Goal: Ask a question: Seek information or help from site administrators or community

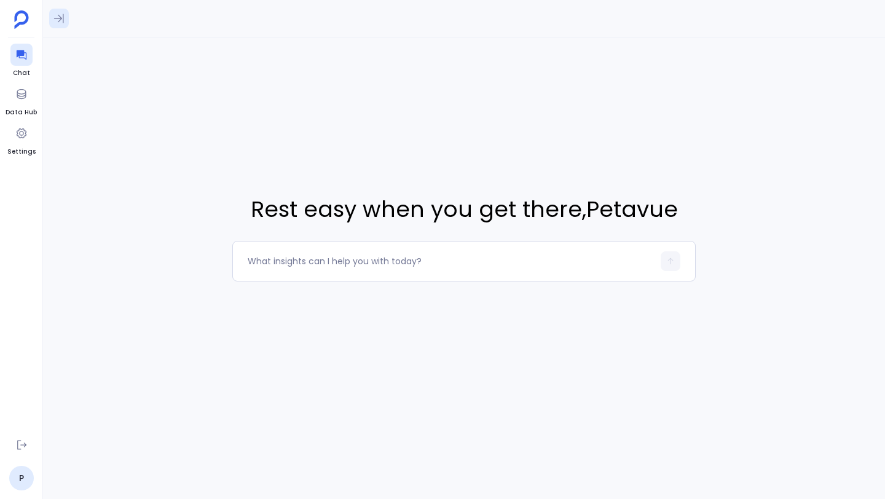
click at [63, 18] on icon at bounding box center [59, 18] width 12 height 12
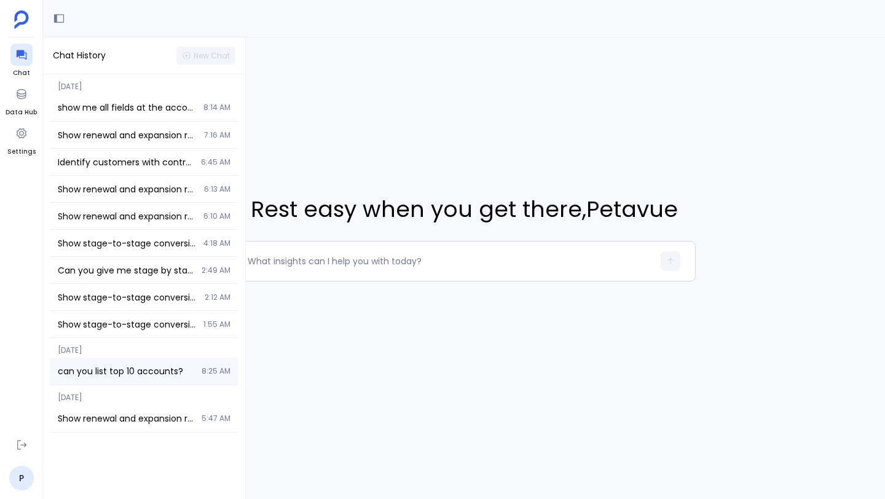
click at [104, 365] on span "can you list top 10 accounts?" at bounding box center [126, 371] width 136 height 12
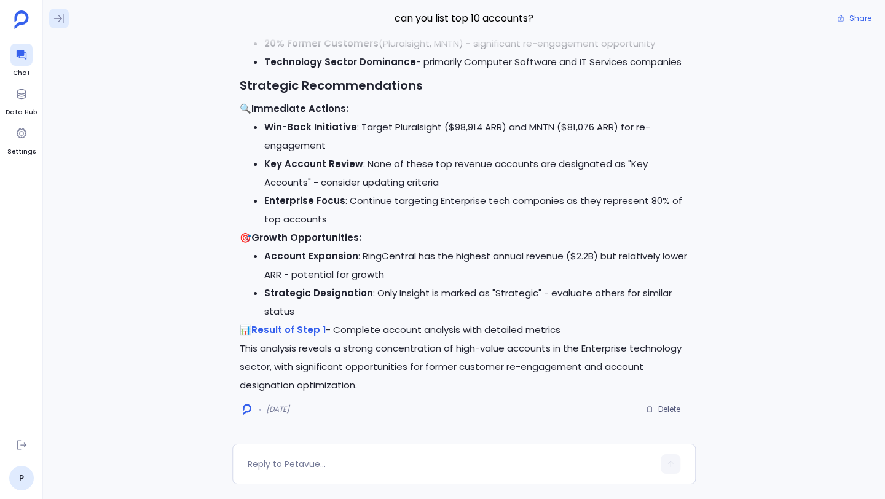
click at [64, 19] on icon at bounding box center [59, 18] width 12 height 12
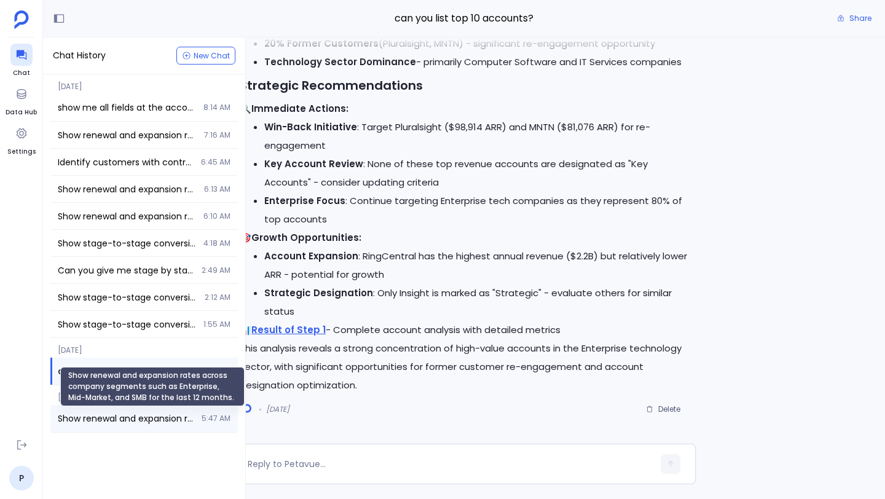
click at [128, 415] on span "Show renewal and expansion rates across company segments such as Enterprise, Mi…" at bounding box center [126, 418] width 136 height 12
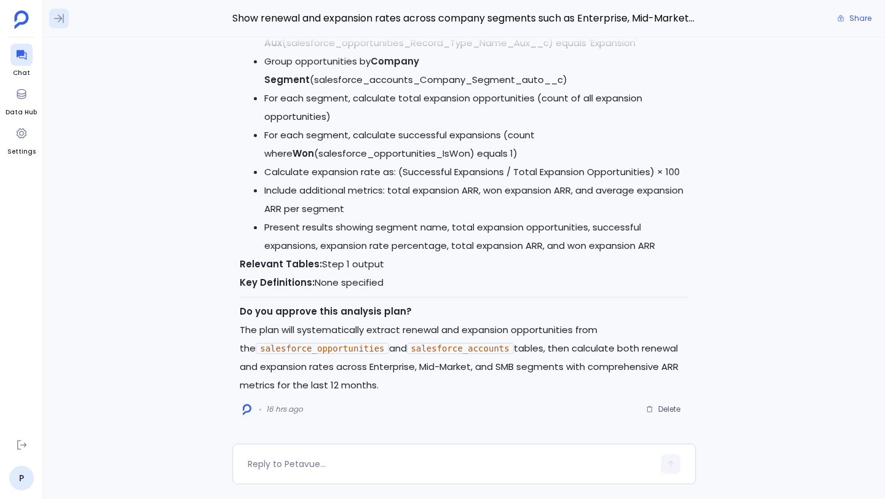
click at [63, 18] on icon at bounding box center [59, 18] width 12 height 12
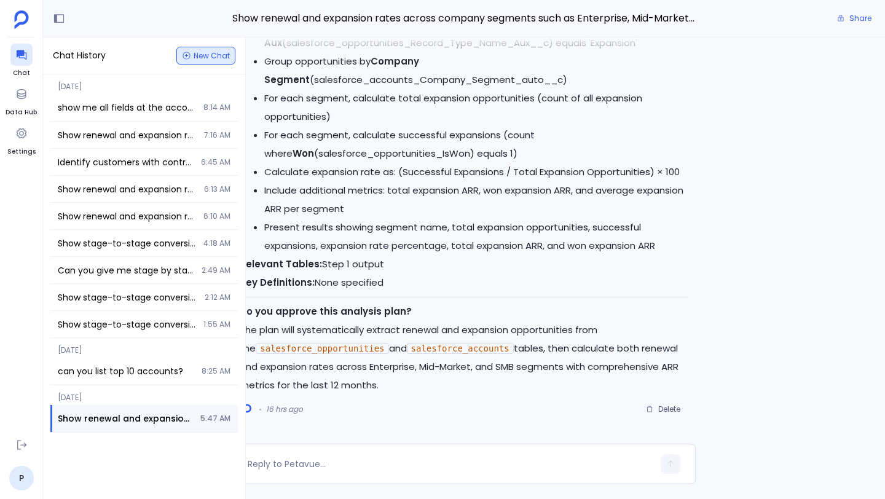
click at [192, 55] on span "New Chat" at bounding box center [206, 55] width 48 height 9
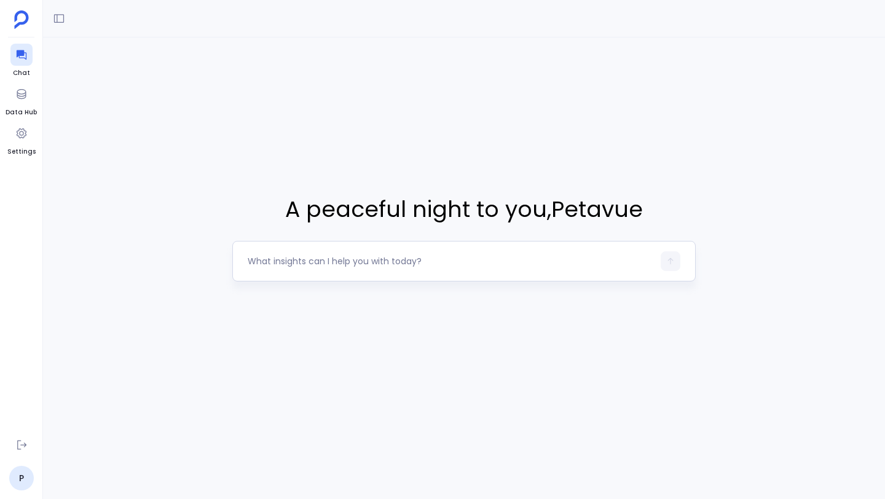
click at [352, 264] on textarea at bounding box center [451, 261] width 406 height 12
type textarea "C"
type textarea "Can you review opportunity data and assess if we can calculate NRR and GRR"
click at [664, 256] on button "button" at bounding box center [671, 261] width 20 height 20
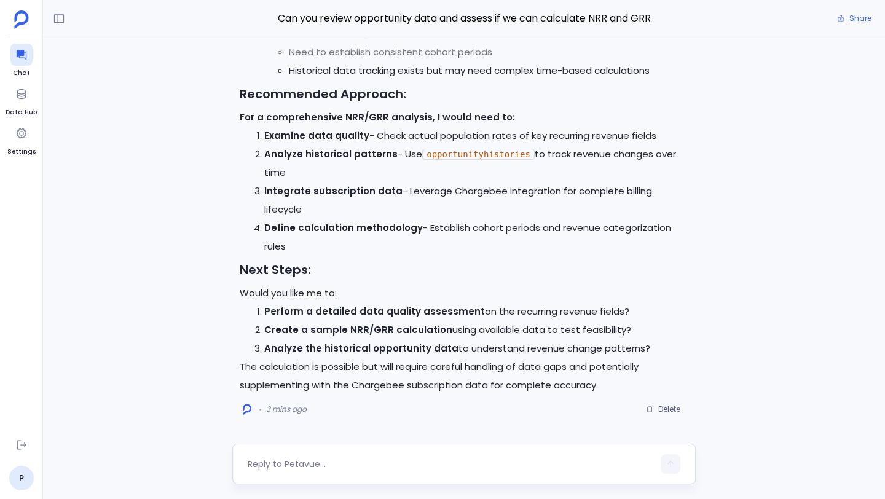
click at [380, 466] on textarea at bounding box center [451, 464] width 406 height 12
type textarea "a"
type textarea "2"
click at [670, 462] on icon "button" at bounding box center [670, 464] width 9 height 9
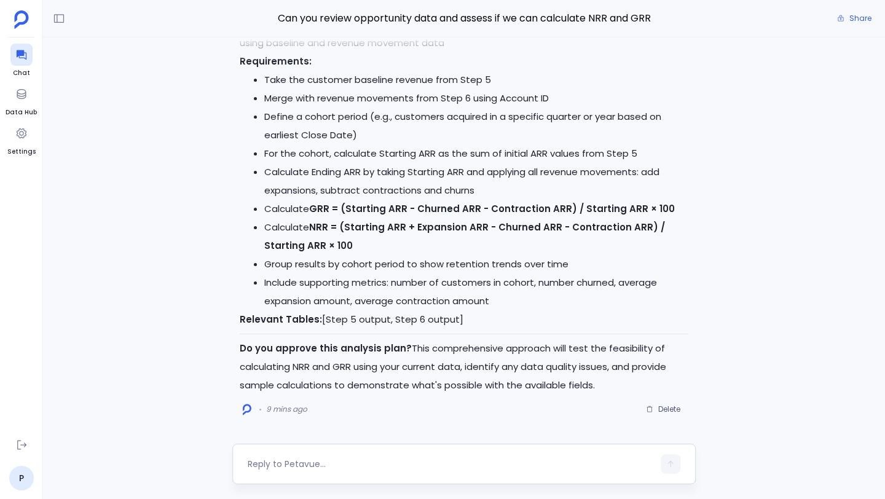
click at [332, 465] on textarea at bounding box center [451, 464] width 406 height 12
type textarea "approve"
click at [668, 465] on icon "button" at bounding box center [670, 464] width 9 height 9
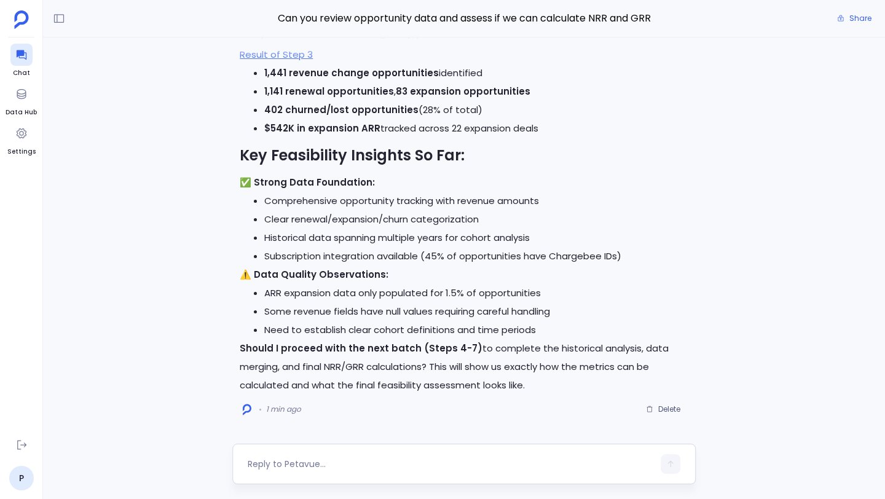
click at [373, 450] on div at bounding box center [463, 464] width 463 height 41
click at [359, 465] on textarea at bounding box center [451, 464] width 406 height 12
type textarea "proceed"
click at [672, 460] on icon "button" at bounding box center [670, 464] width 9 height 9
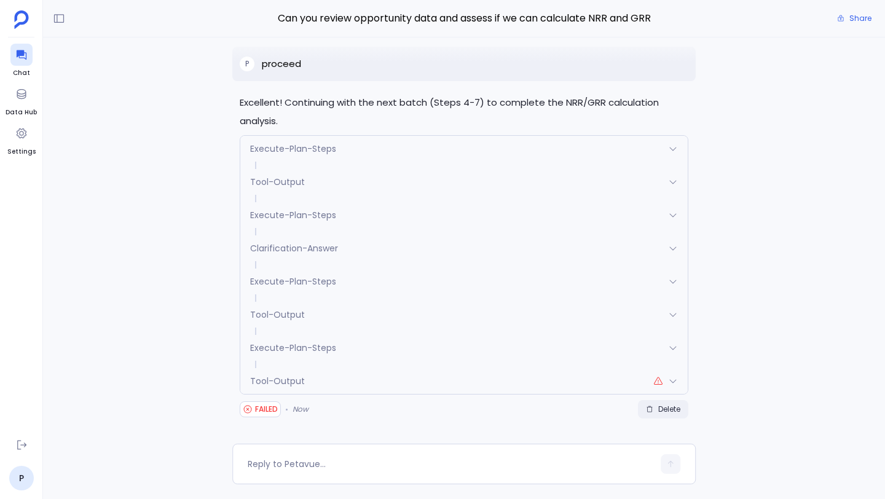
click at [668, 409] on span "Delete" at bounding box center [669, 409] width 22 height 10
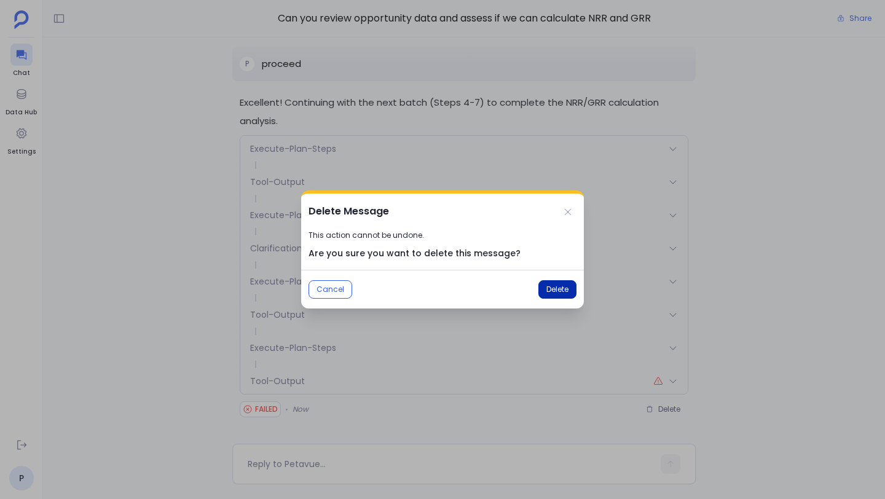
click at [543, 283] on button "Delete" at bounding box center [557, 289] width 38 height 18
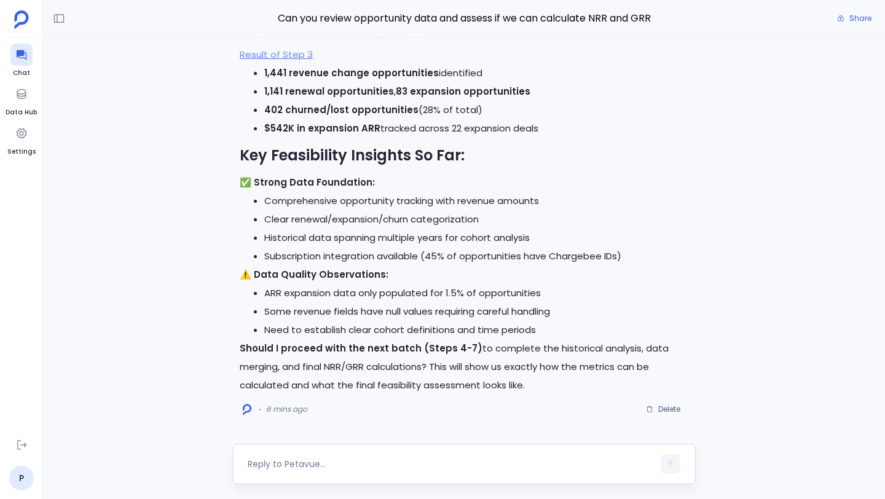
click at [369, 463] on textarea at bounding box center [451, 464] width 406 height 12
type textarea "proceed"
click at [667, 465] on icon "button" at bounding box center [670, 464] width 9 height 9
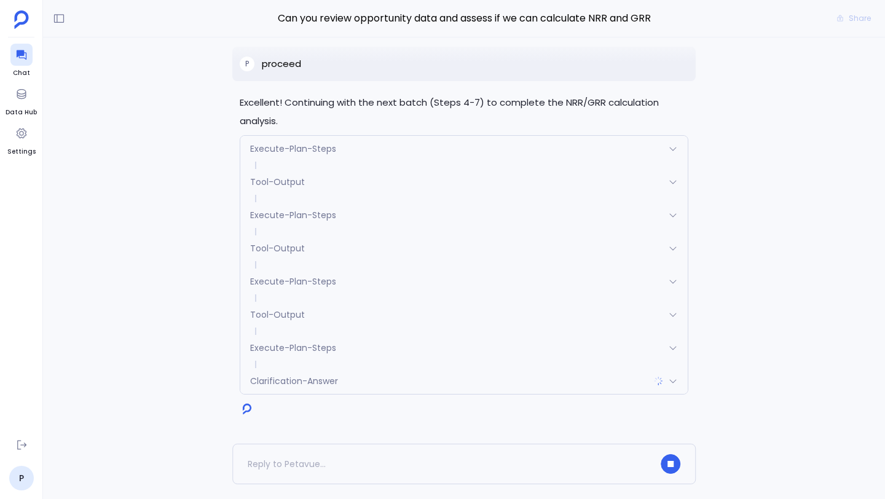
click at [350, 0] on html "Chat Data Hub Settings P Chat History New Chat [DATE] show me all fields at the…" at bounding box center [442, 249] width 885 height 499
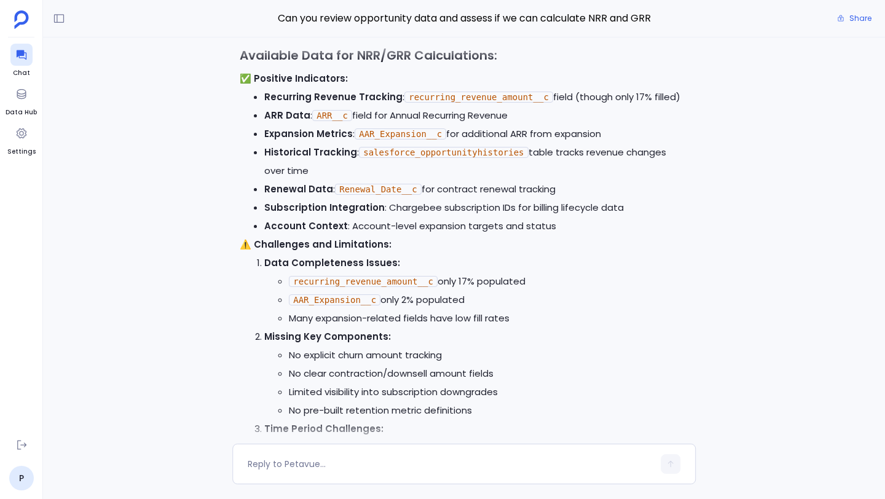
scroll to position [-6643, 0]
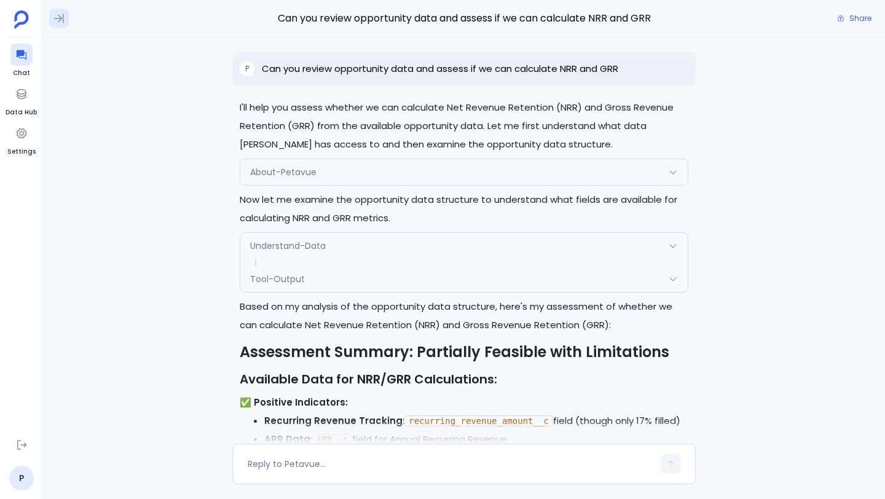
click at [63, 23] on icon at bounding box center [59, 18] width 10 height 9
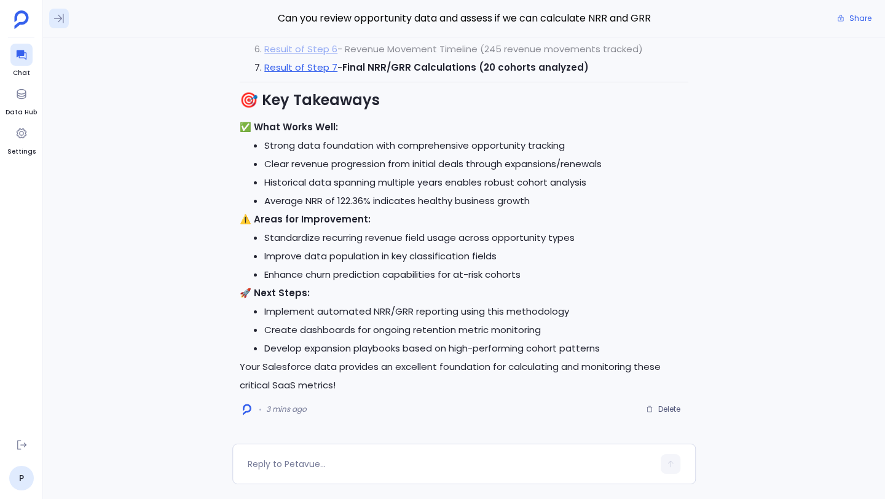
click at [59, 17] on icon at bounding box center [59, 18] width 12 height 12
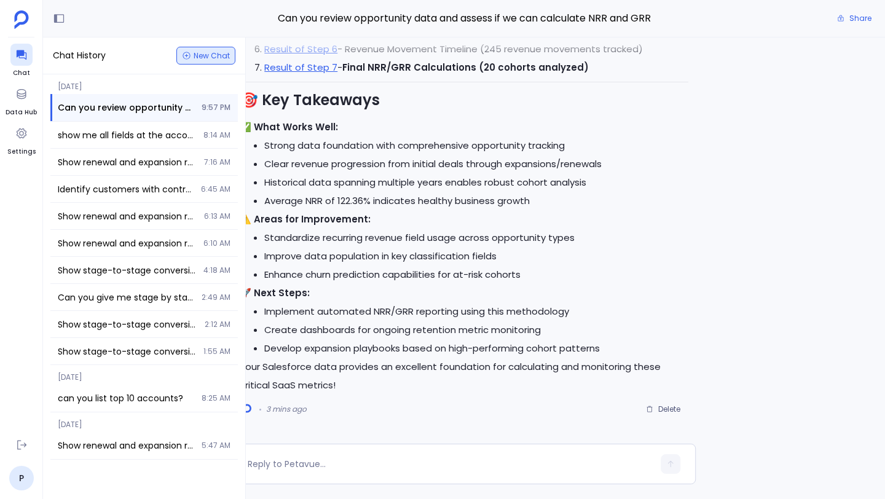
click at [208, 53] on span "New Chat" at bounding box center [212, 55] width 36 height 7
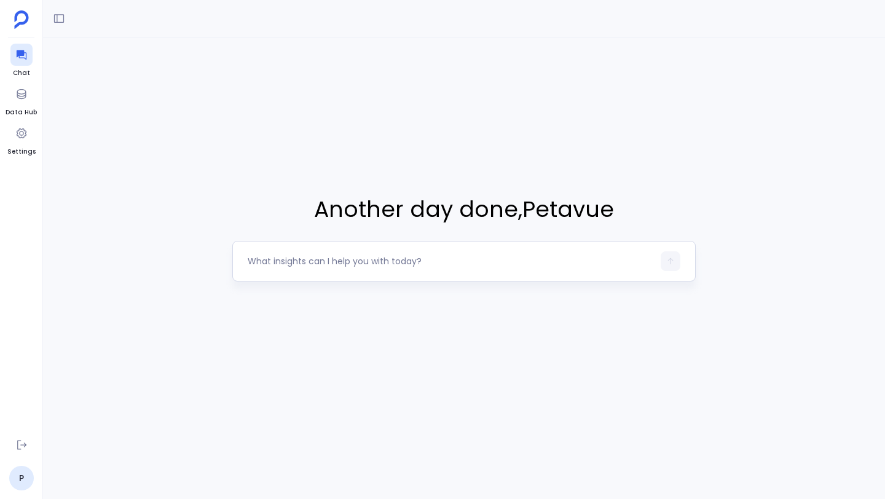
click at [341, 258] on textarea at bounding box center [451, 261] width 406 height 12
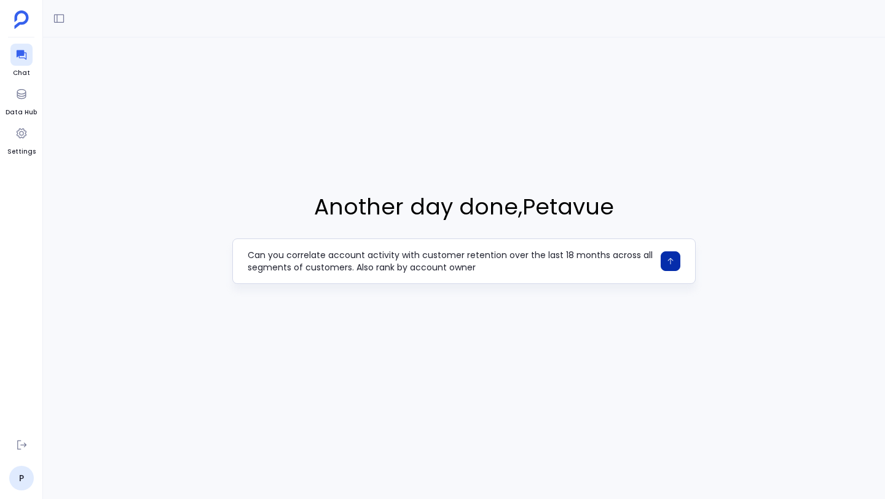
type textarea "Can you correlate account activity with customer retention over the last 18 mon…"
click at [666, 265] on icon "button" at bounding box center [670, 261] width 9 height 9
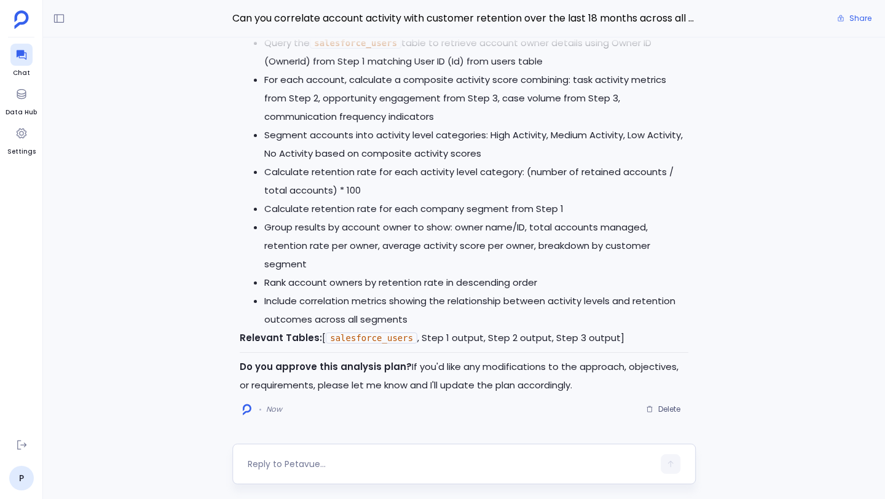
click at [348, 465] on textarea at bounding box center [451, 464] width 406 height 12
type textarea "approve"
click at [673, 461] on icon "button" at bounding box center [670, 464] width 9 height 9
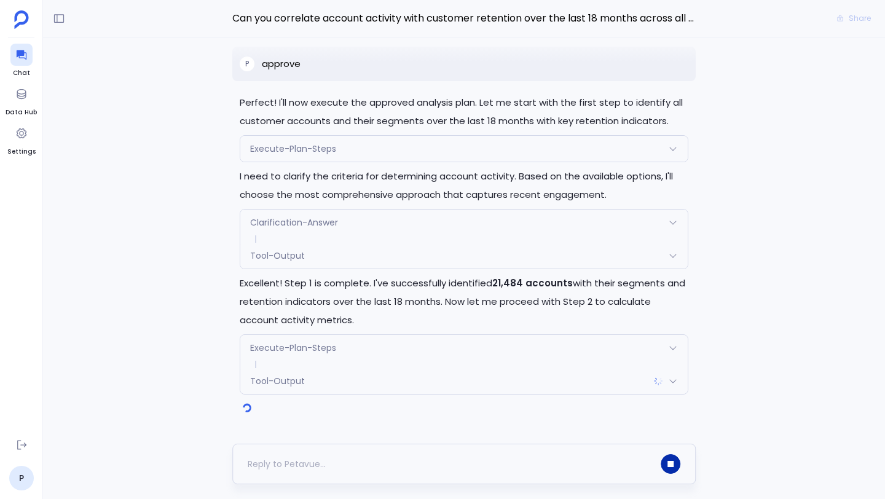
click at [664, 459] on button "button" at bounding box center [671, 464] width 20 height 20
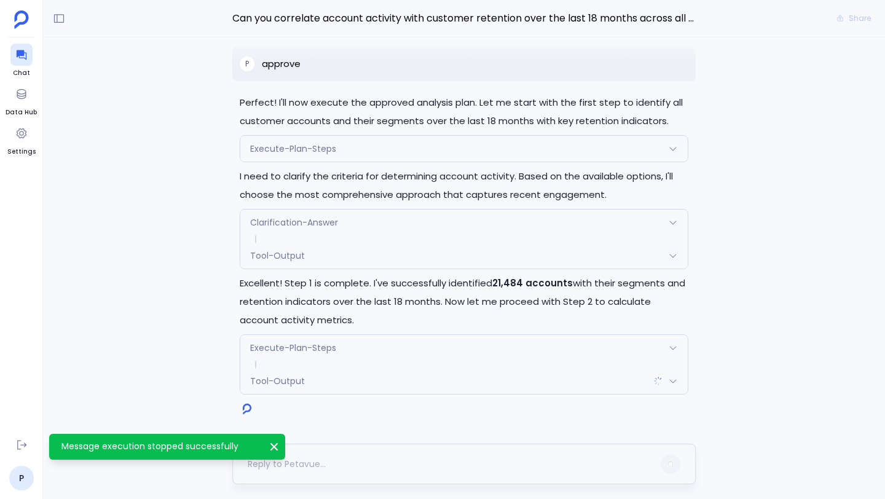
click at [406, 462] on div at bounding box center [451, 464] width 406 height 20
click at [409, 463] on textarea at bounding box center [451, 464] width 406 height 12
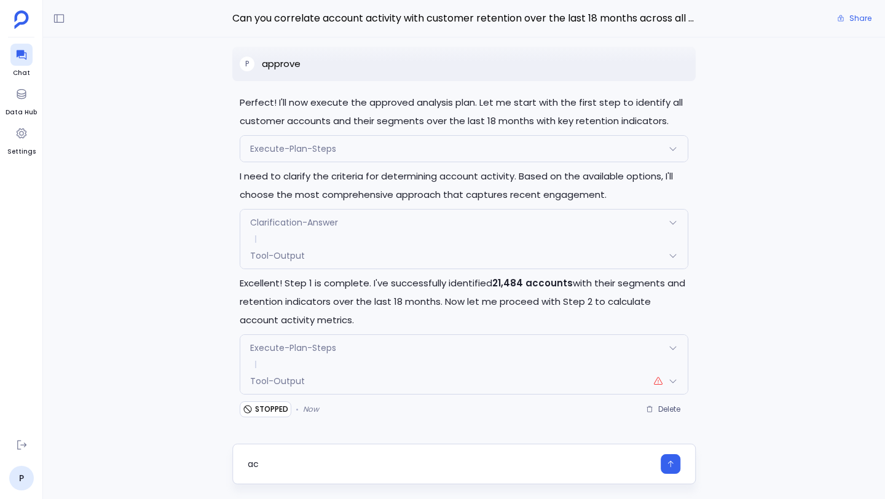
type textarea "a"
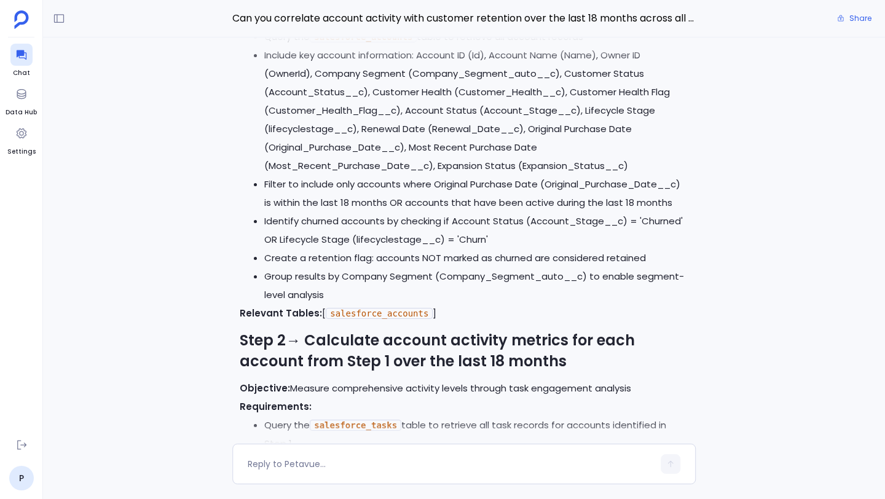
scroll to position [-2027, 0]
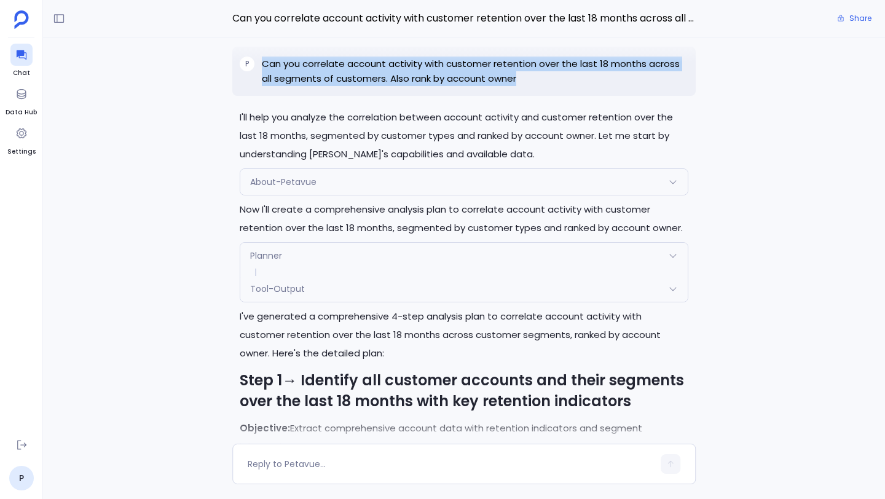
drag, startPoint x: 264, startPoint y: 79, endPoint x: 519, endPoint y: 93, distance: 255.4
click at [519, 86] on p "Can you correlate account activity with customer retention over the last 18 mon…" at bounding box center [475, 71] width 426 height 29
copy p "Can you correlate account activity with customer retention over the last 18 mon…"
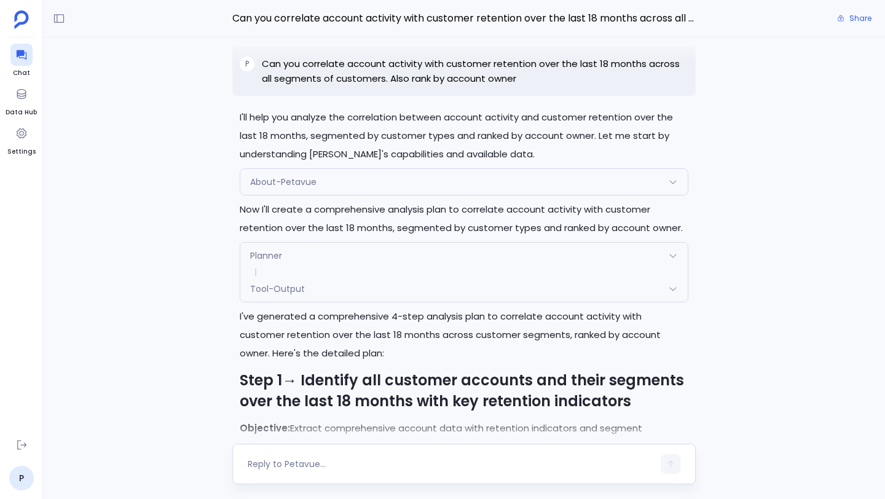
click at [418, 455] on div at bounding box center [451, 464] width 406 height 20
click at [411, 464] on textarea at bounding box center [451, 464] width 406 height 12
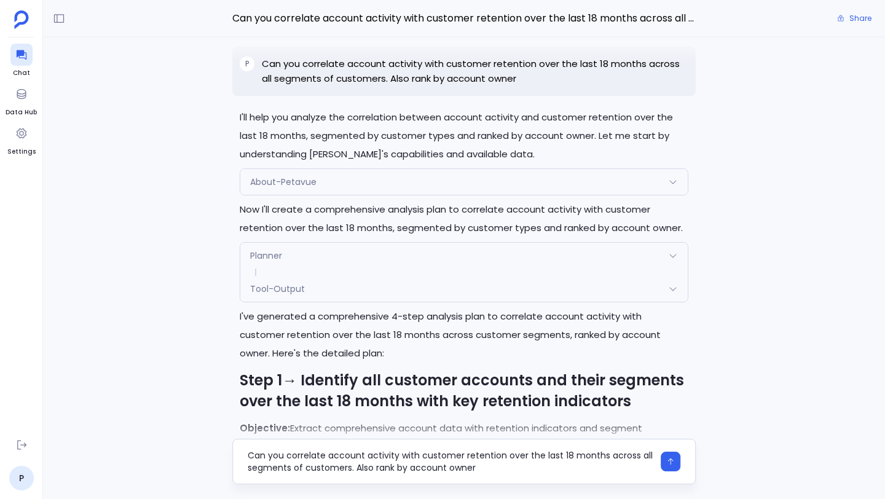
scroll to position [0, 0]
click at [363, 454] on textarea "Can you correlate account activity with customer retention over the last 18 mon…" at bounding box center [451, 461] width 406 height 25
click at [327, 454] on textarea "Can you correlate account activity with customer retention over the last 18 mon…" at bounding box center [451, 461] width 406 height 25
click at [539, 470] on textarea "Can you correlate customer account activity with customer retention over the la…" at bounding box center [451, 461] width 406 height 25
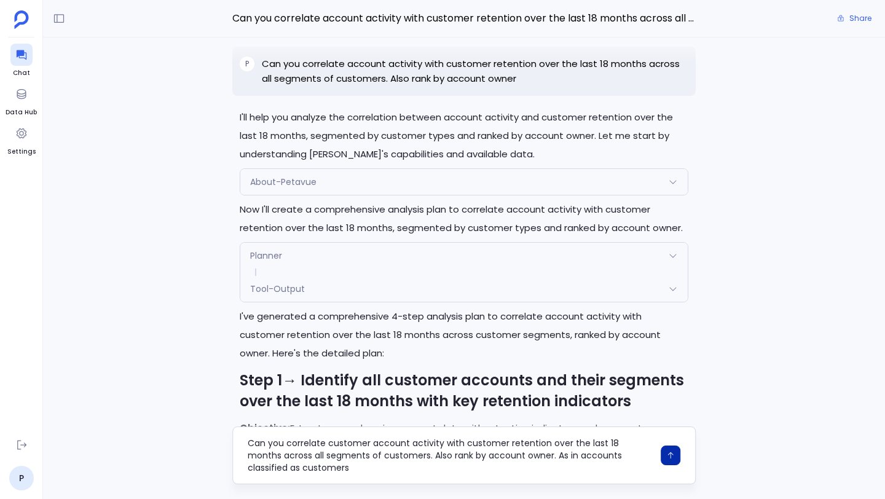
type textarea "Can you correlate customer account activity with customer retention over the la…"
click at [675, 460] on button "button" at bounding box center [671, 456] width 20 height 20
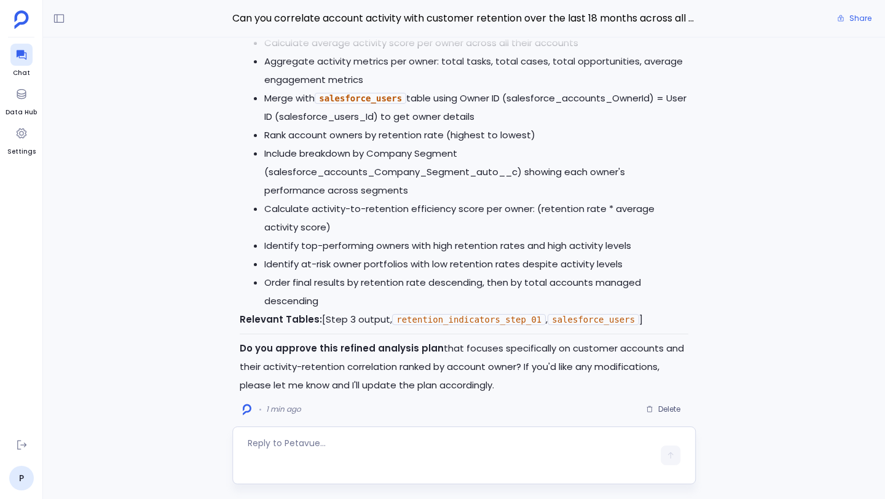
click at [360, 439] on textarea at bounding box center [451, 455] width 406 height 37
type textarea "approve"
click at [677, 461] on button "button" at bounding box center [671, 464] width 20 height 20
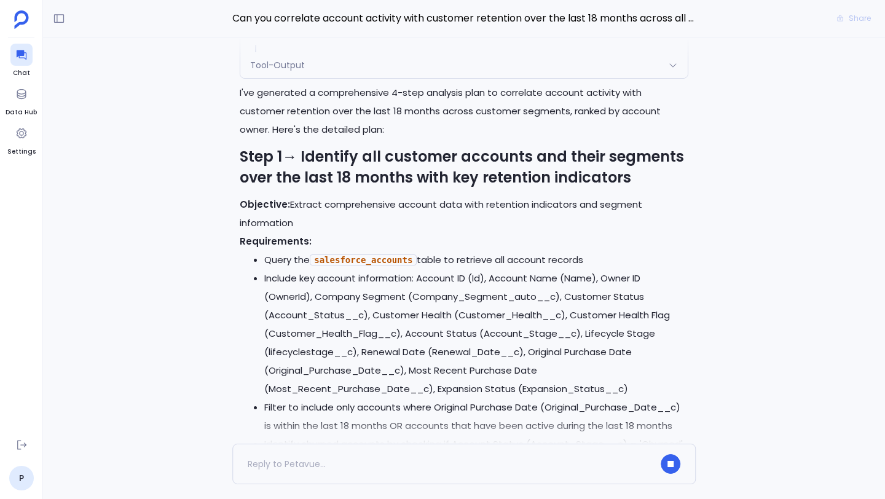
scroll to position [-4708, 0]
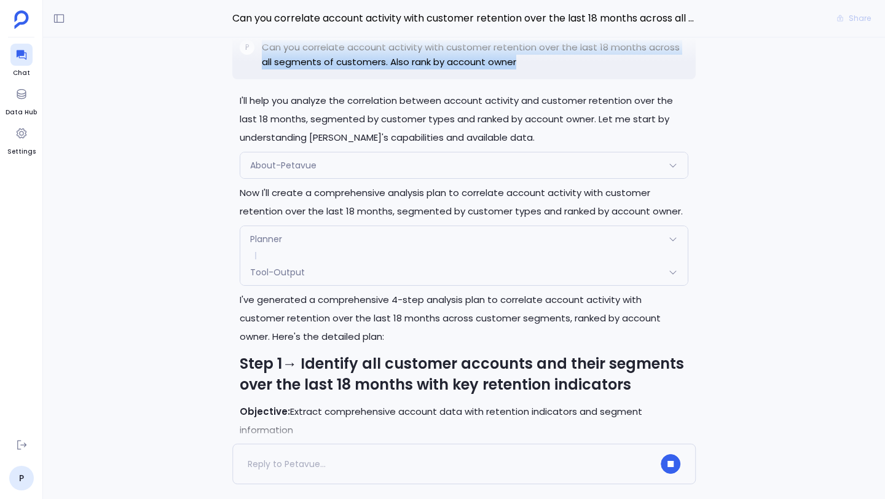
drag, startPoint x: 265, startPoint y: 80, endPoint x: 517, endPoint y: 96, distance: 252.5
click at [517, 69] on p "Can you correlate account activity with customer retention over the last 18 mon…" at bounding box center [475, 54] width 426 height 29
copy p "Can you correlate account activity with customer retention over the last 18 mon…"
click at [59, 22] on icon at bounding box center [59, 18] width 12 height 12
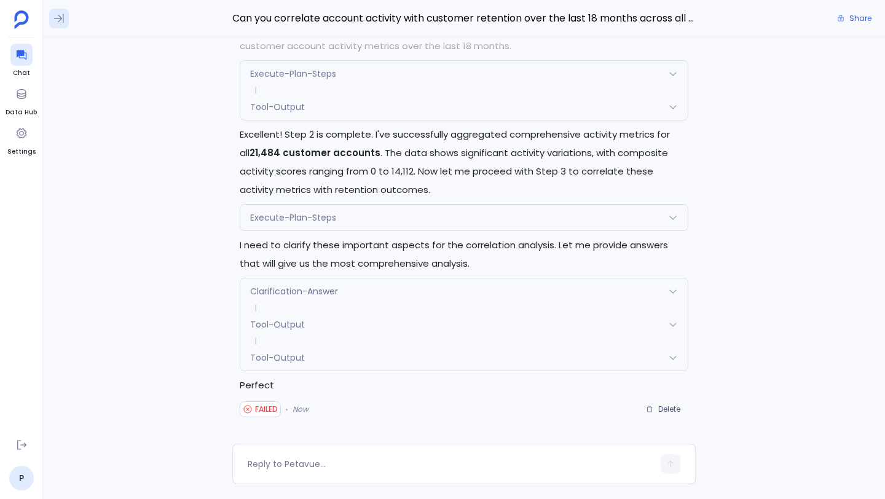
click at [60, 12] on icon at bounding box center [59, 18] width 12 height 12
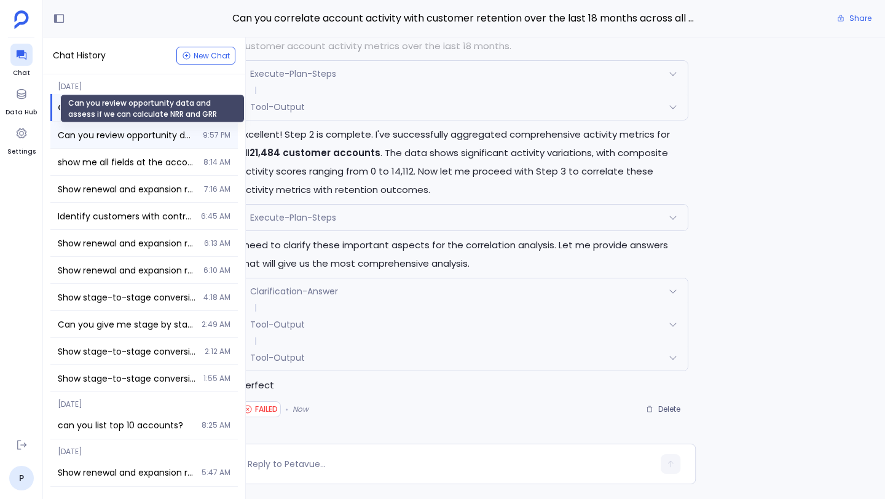
click at [128, 129] on span "Can you review opportunity data and assess if we can calculate NRR and GRR" at bounding box center [127, 135] width 138 height 12
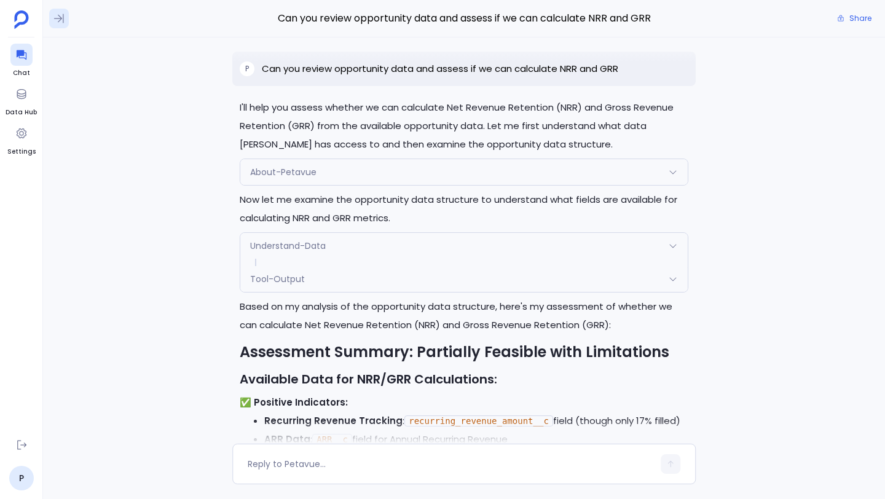
click at [58, 19] on icon at bounding box center [59, 18] width 12 height 12
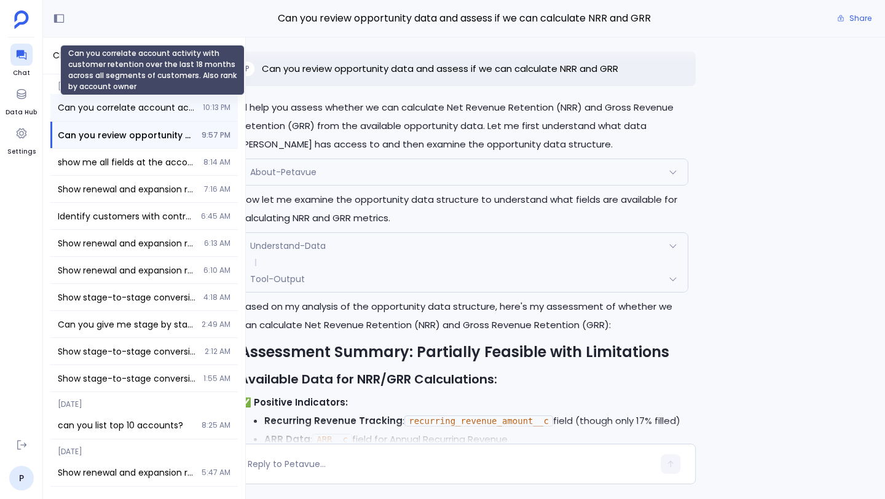
click at [119, 110] on span "Can you correlate account activity with customer retention over the last 18 mon…" at bounding box center [127, 107] width 138 height 12
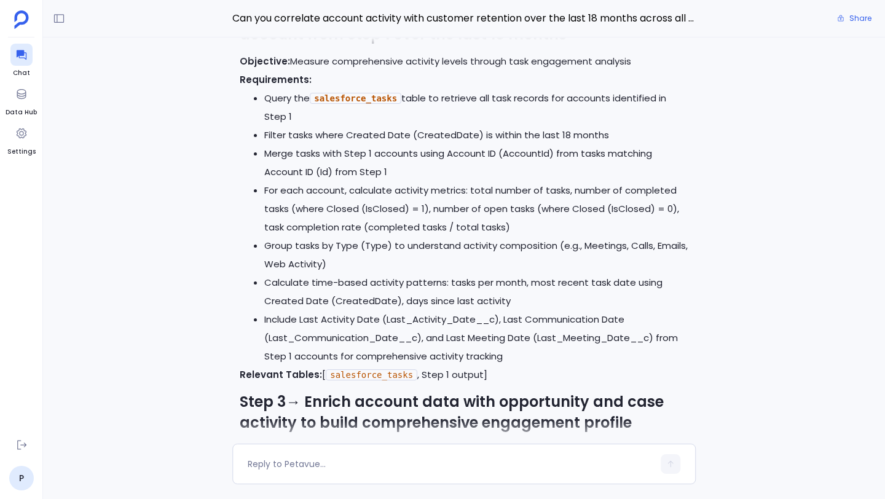
scroll to position [-4731, 0]
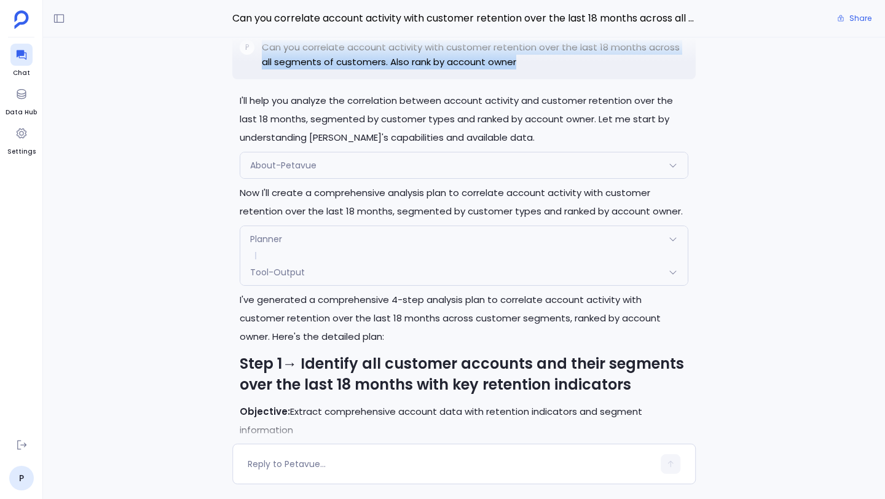
drag, startPoint x: 261, startPoint y: 80, endPoint x: 520, endPoint y: 96, distance: 259.3
click at [520, 69] on p "Can you correlate account activity with customer retention over the last 18 mon…" at bounding box center [475, 54] width 426 height 29
copy p "Can you correlate account activity with customer retention over the last 18 mon…"
